Goal: Transaction & Acquisition: Download file/media

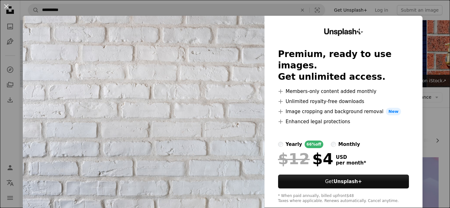
scroll to position [191, 0]
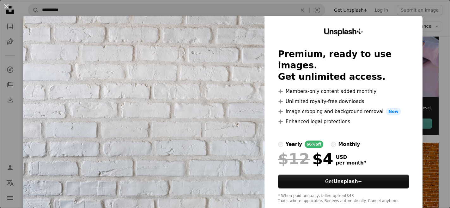
click at [444, 43] on div "An X shape Unsplash+ Premium, ready to use images. Get unlimited access. A plus…" at bounding box center [225, 104] width 450 height 208
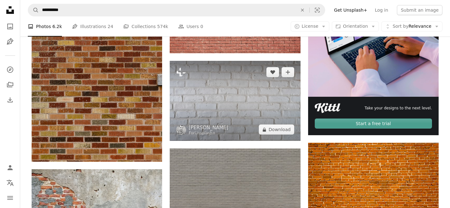
click at [252, 113] on img at bounding box center [235, 101] width 130 height 81
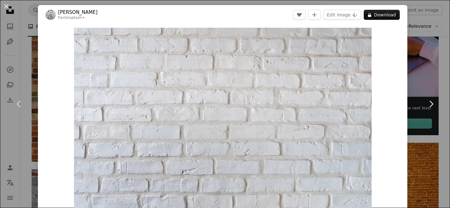
click at [22, 55] on div "An X shape Chevron left Chevron right [PERSON_NAME] For Unsplash+ A heart A plu…" at bounding box center [225, 104] width 450 height 208
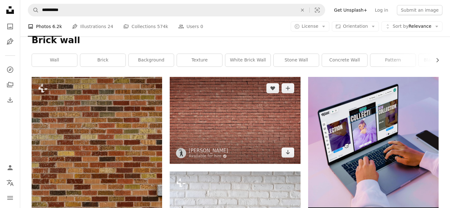
scroll to position [77, 0]
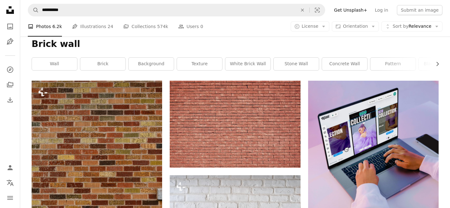
click at [381, 29] on div "A copyright icon © License Arrow down Aspect ratio Orientation Arrow down Unfol…" at bounding box center [367, 26] width 152 height 10
click at [377, 28] on button "Aspect ratio Orientation Arrow down" at bounding box center [355, 26] width 47 height 10
click at [404, 25] on span "Sort by" at bounding box center [400, 26] width 16 height 5
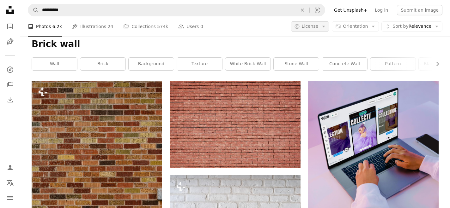
click at [312, 28] on span "License" at bounding box center [310, 26] width 17 height 5
click at [316, 76] on span "Free" at bounding box center [326, 77] width 39 height 6
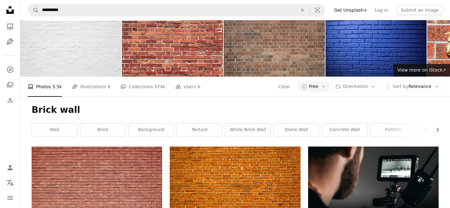
scroll to position [12, 0]
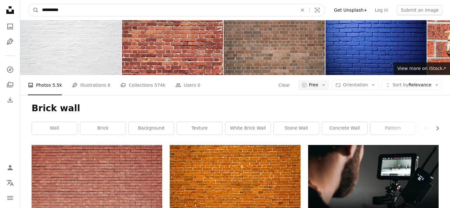
click at [88, 9] on input "**********" at bounding box center [167, 10] width 257 height 12
type input "**********"
click at [28, 4] on button "A magnifying glass" at bounding box center [33, 10] width 11 height 12
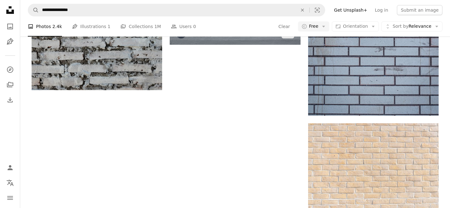
scroll to position [775, 0]
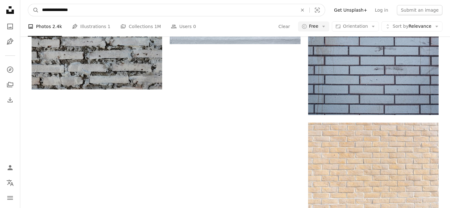
click at [153, 14] on input "**********" at bounding box center [167, 10] width 257 height 12
type input "**********"
click at [28, 4] on button "A magnifying glass" at bounding box center [33, 10] width 11 height 12
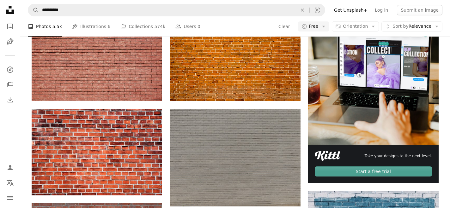
scroll to position [144, 0]
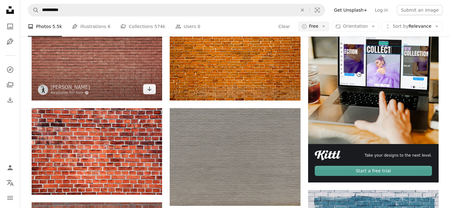
click at [126, 68] on img at bounding box center [97, 57] width 130 height 87
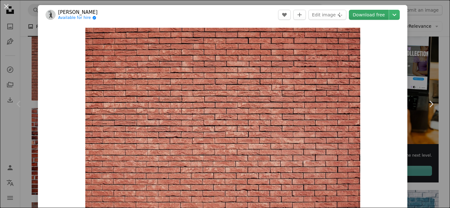
click at [384, 13] on link "Download free" at bounding box center [369, 15] width 40 height 10
